Goal: Check status: Check status

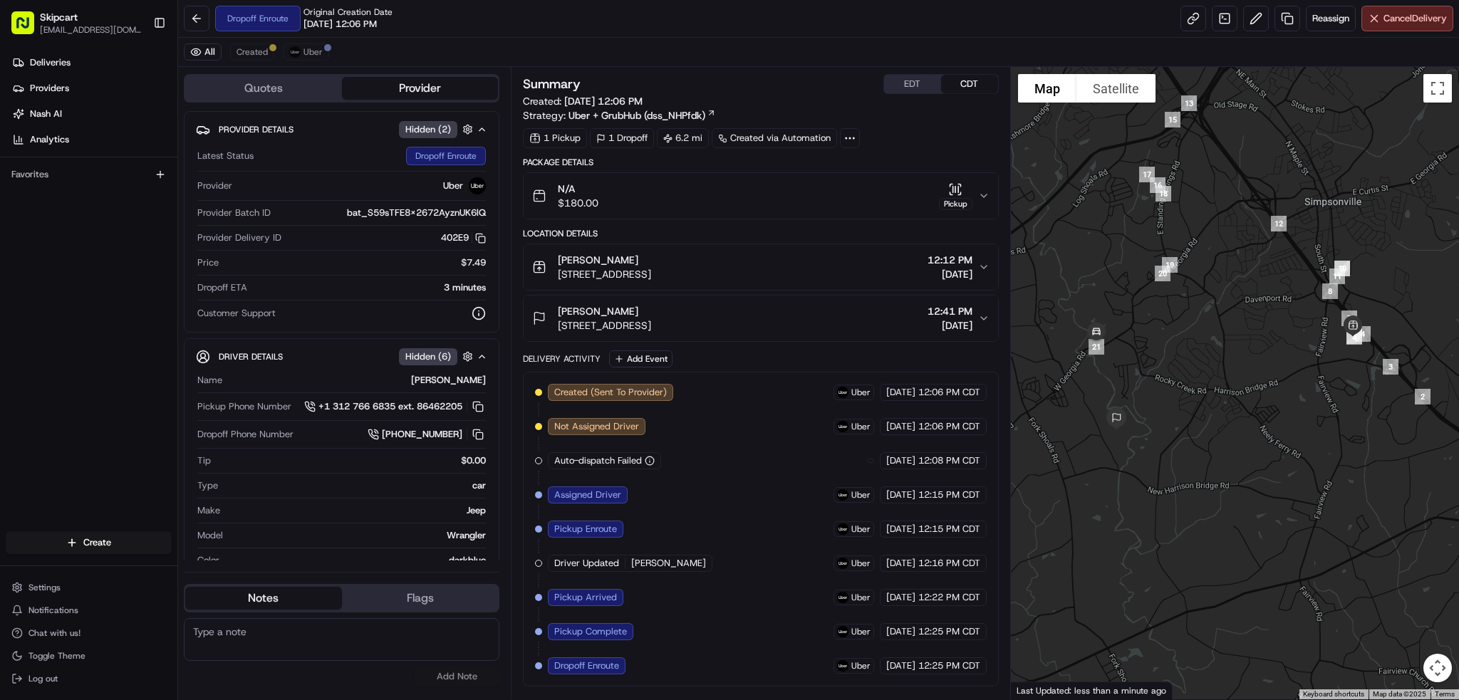
click at [69, 208] on div "Deliveries Providers Nash AI Analytics Favorites" at bounding box center [88, 293] width 177 height 494
